Goal: Use online tool/utility: Utilize a website feature to perform a specific function

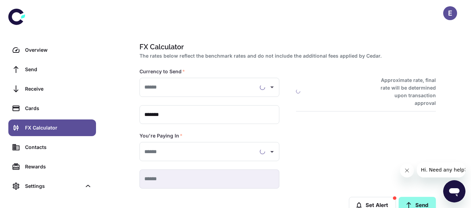
type input "**********"
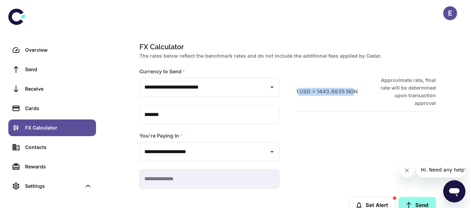
drag, startPoint x: 297, startPoint y: 89, endPoint x: 354, endPoint y: 89, distance: 56.7
click at [354, 89] on h6 "1 USD = 1443.6635 NGN" at bounding box center [327, 92] width 62 height 8
drag, startPoint x: 360, startPoint y: 87, endPoint x: 291, endPoint y: 96, distance: 69.1
click at [291, 96] on div "1 USD = 1443.6635 NGN Approximate rate, final rate will be determined upon tran…" at bounding box center [357, 119] width 156 height 137
copy h6 "1 USD = 1443.6635 NGN"
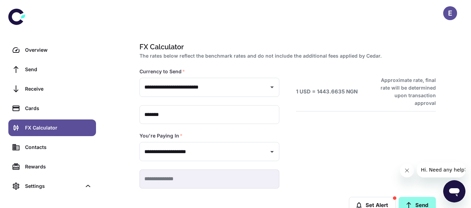
click at [320, 136] on div "1 USD = 1443.6635 NGN Approximate rate, final rate will be determined upon tran…" at bounding box center [357, 119] width 156 height 137
